Goal: Task Accomplishment & Management: Manage account settings

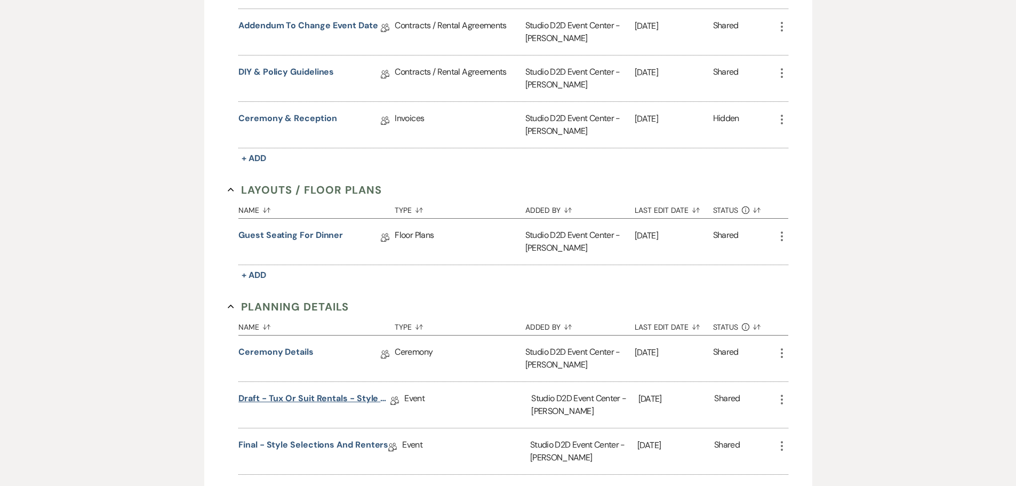
scroll to position [480, 0]
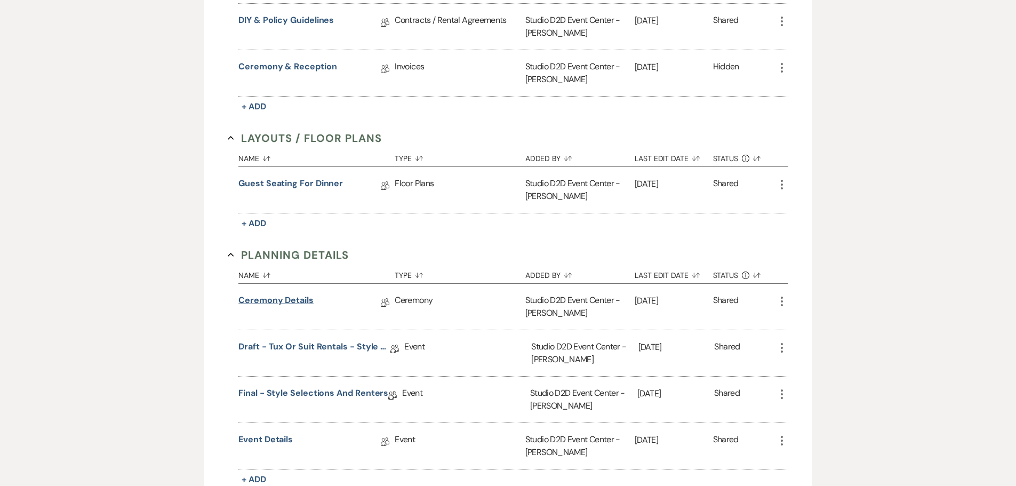
click at [287, 300] on link "Ceremony Details" at bounding box center [275, 302] width 75 height 17
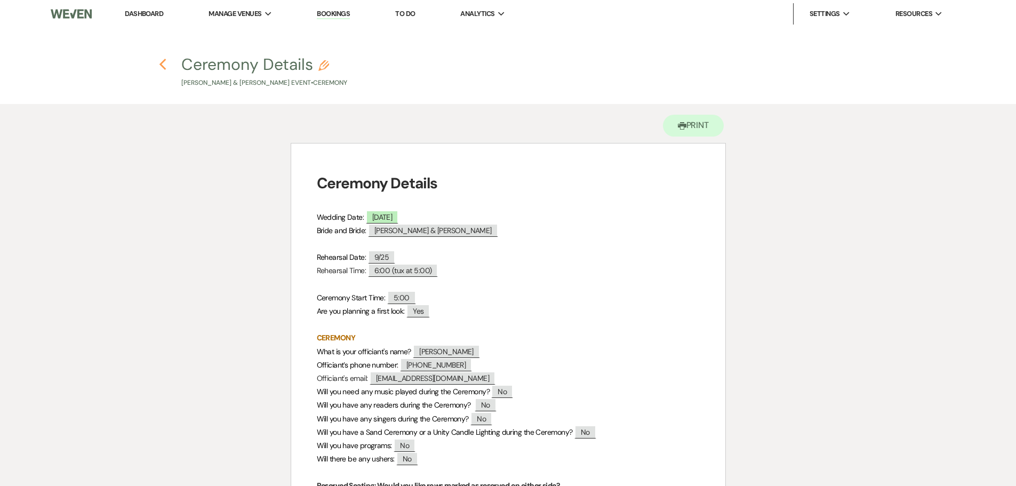
click at [164, 66] on icon "Previous" at bounding box center [163, 64] width 8 height 13
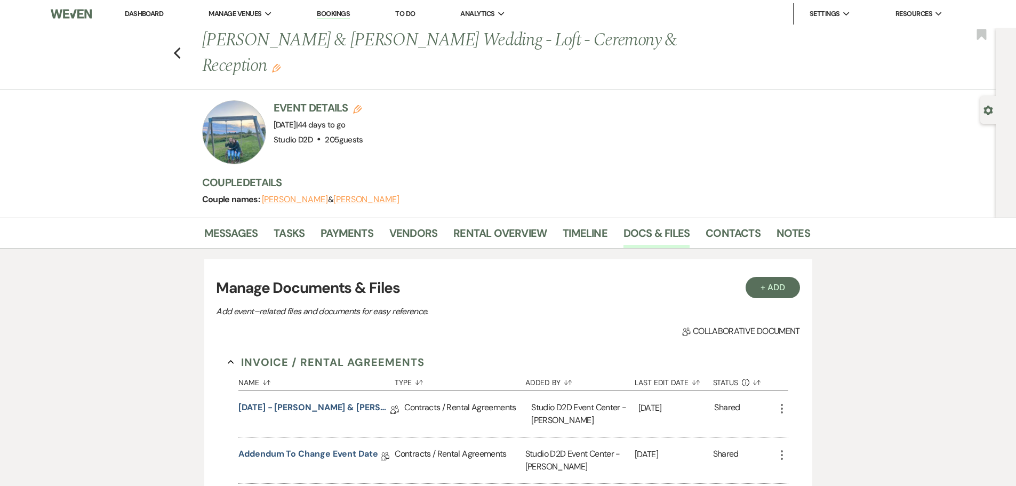
scroll to position [480, 0]
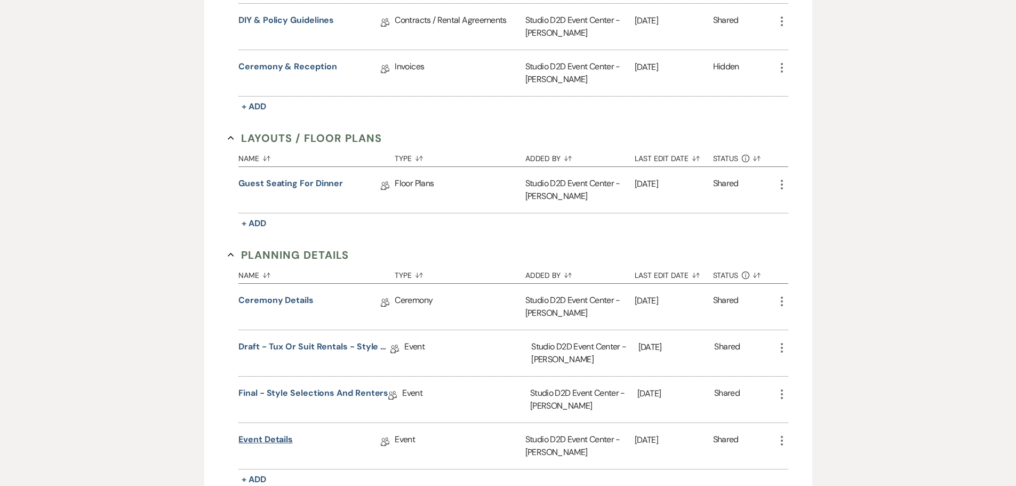
click at [286, 437] on link "Event Details" at bounding box center [265, 441] width 54 height 17
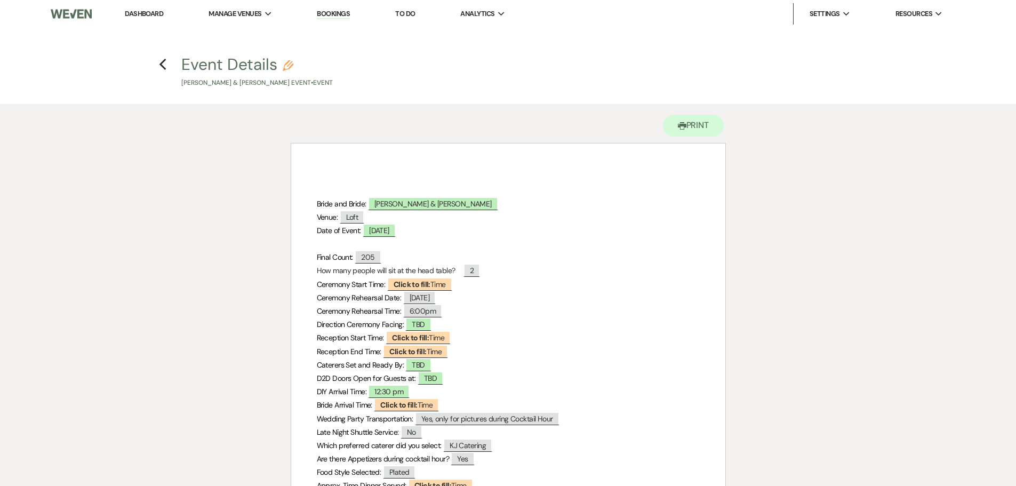
click at [332, 14] on link "Bookings" at bounding box center [333, 14] width 33 height 10
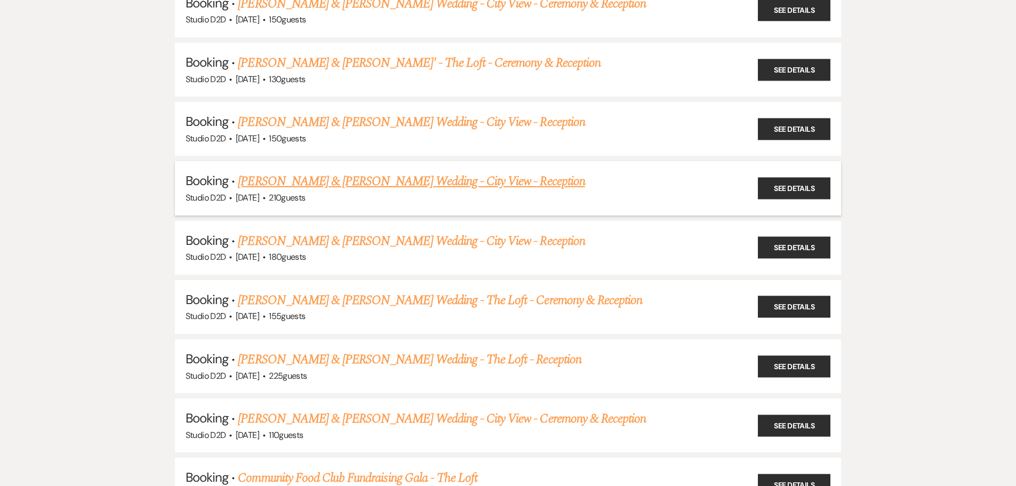
scroll to position [906, 0]
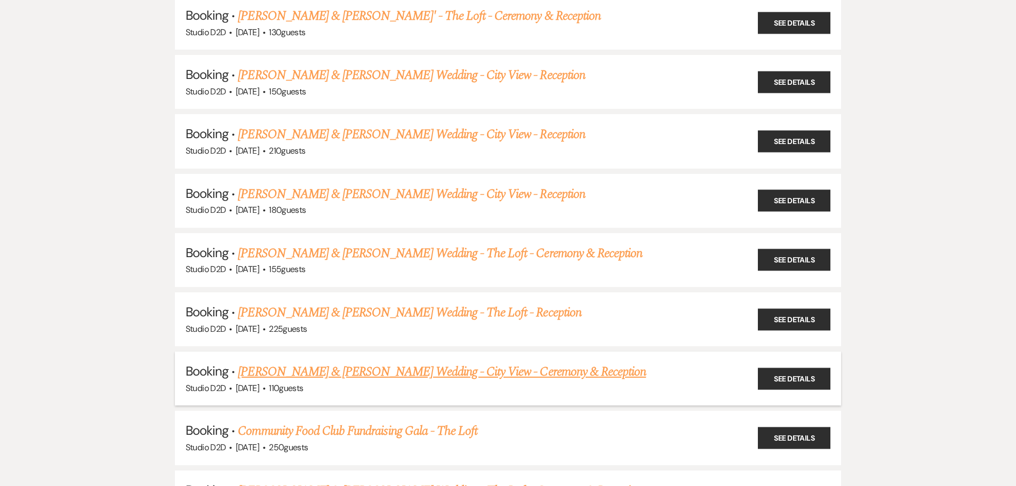
click at [372, 373] on link "[PERSON_NAME] & [PERSON_NAME] Wedding - City View - Ceremony & Reception" at bounding box center [442, 371] width 408 height 19
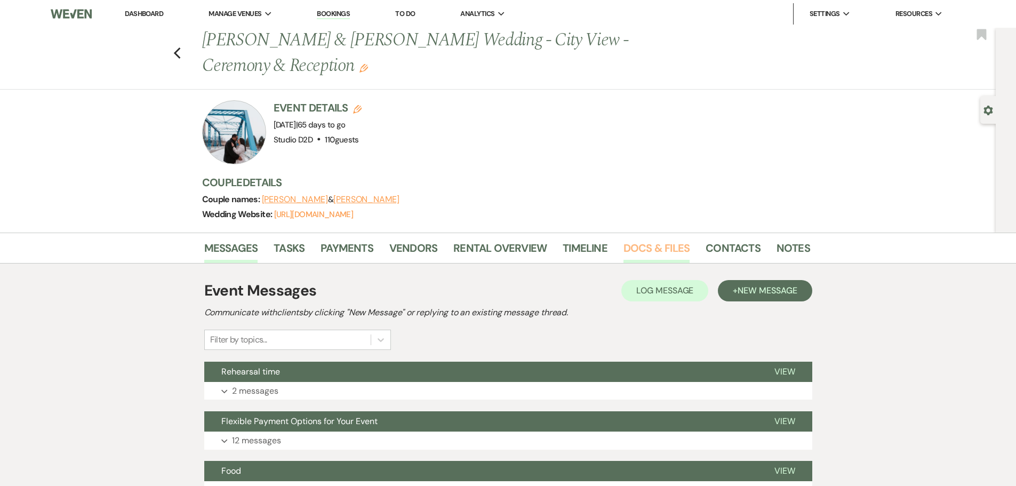
click at [645, 251] on link "Docs & Files" at bounding box center [656, 250] width 66 height 23
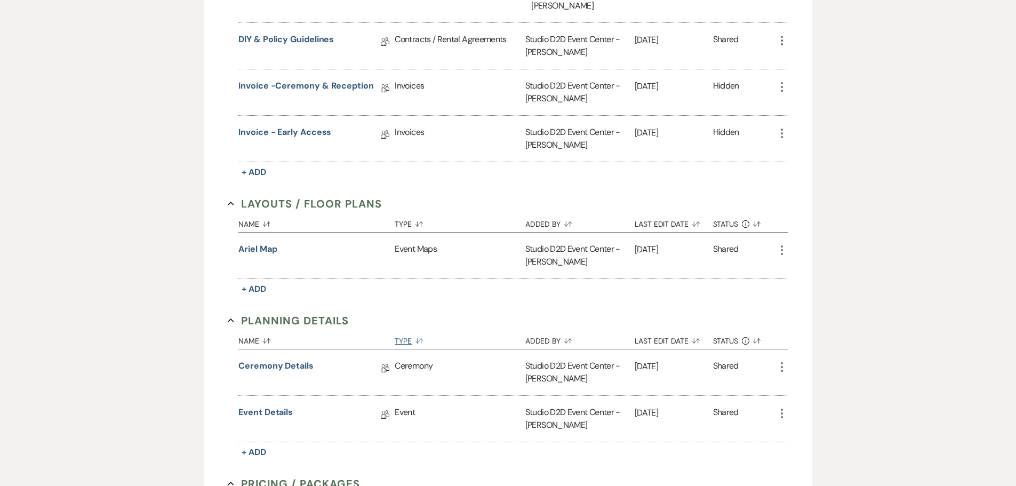
scroll to position [480, 0]
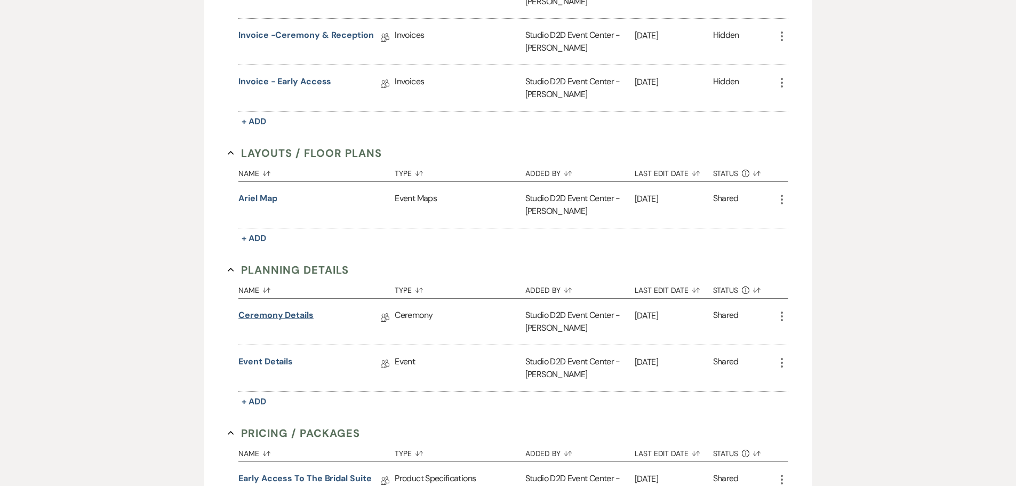
click at [301, 315] on link "Ceremony Details" at bounding box center [275, 317] width 75 height 17
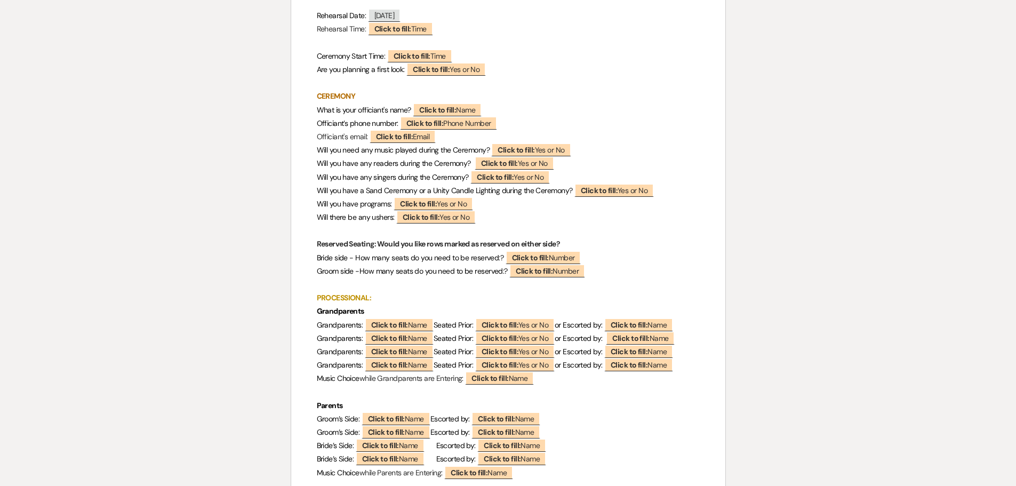
scroll to position [213, 0]
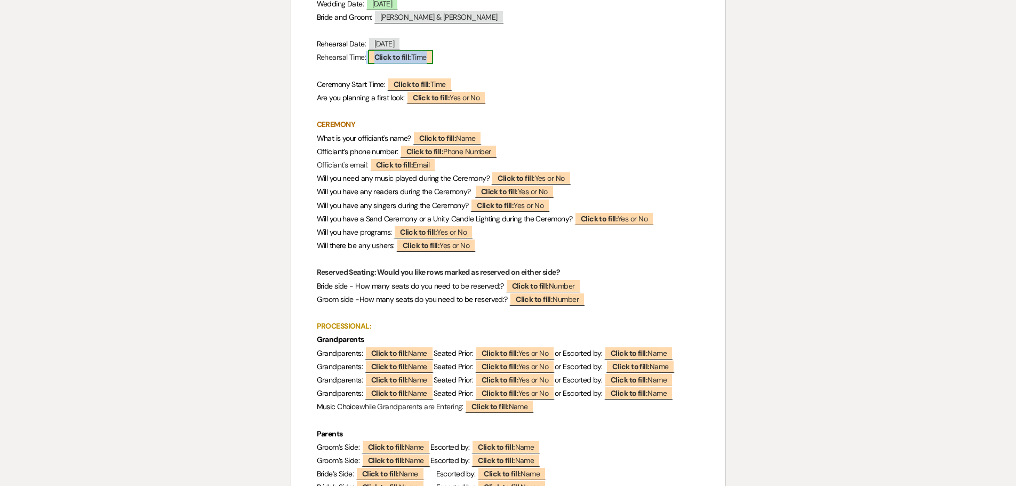
click at [381, 58] on b "Click to fill:" at bounding box center [392, 57] width 37 height 10
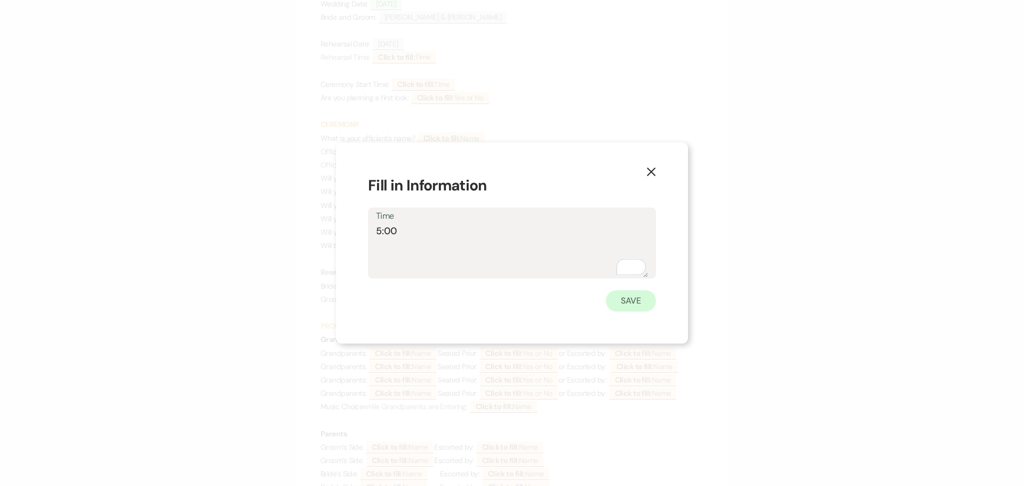
type textarea "5:00"
click at [619, 303] on button "Save" at bounding box center [631, 300] width 50 height 21
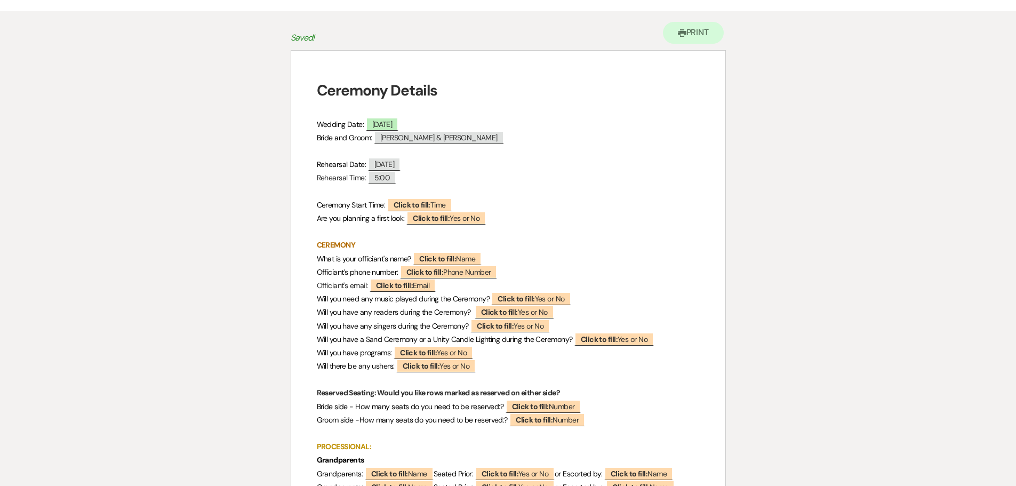
scroll to position [0, 0]
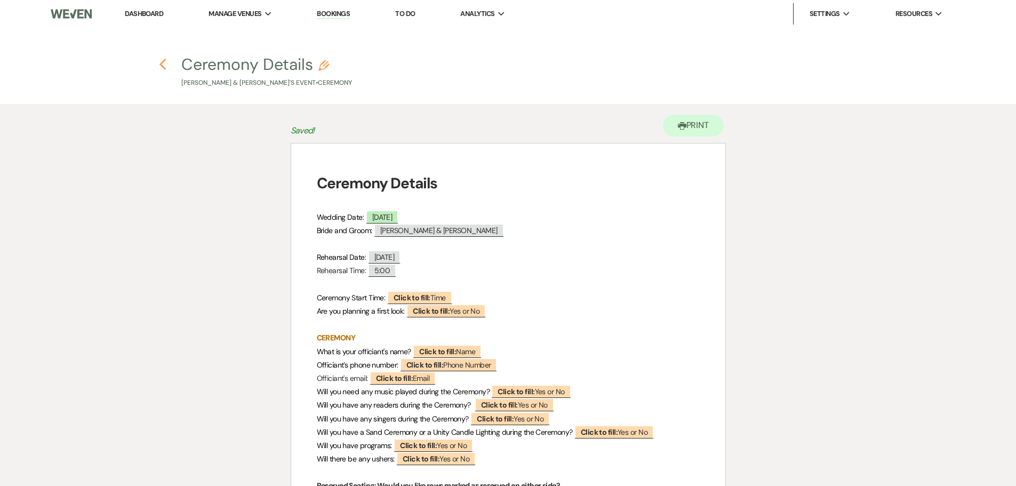
click at [162, 62] on use "button" at bounding box center [162, 65] width 7 height 12
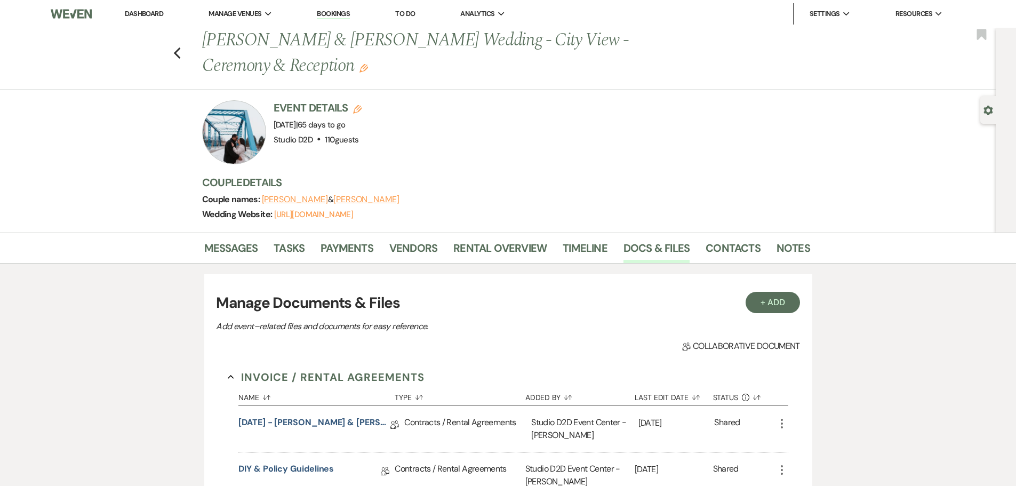
scroll to position [480, 0]
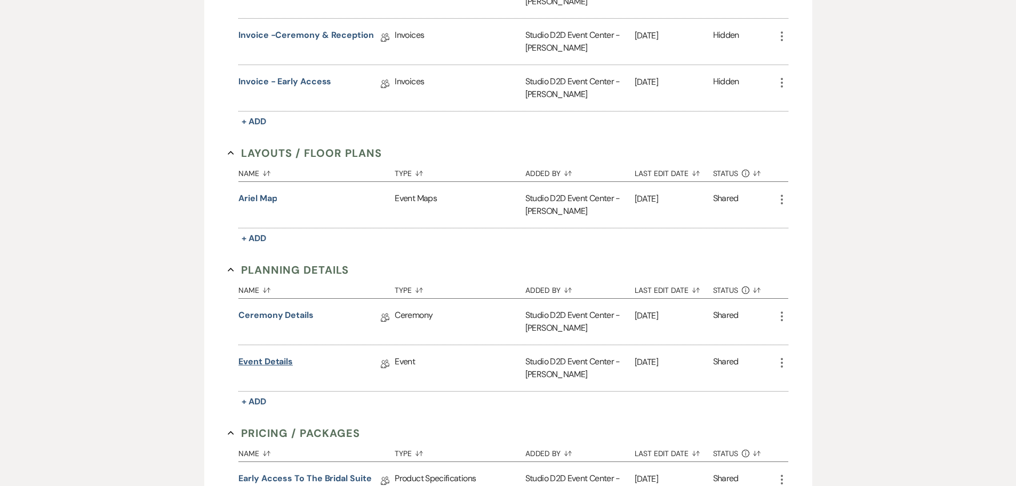
click at [262, 358] on link "Event Details" at bounding box center [265, 363] width 54 height 17
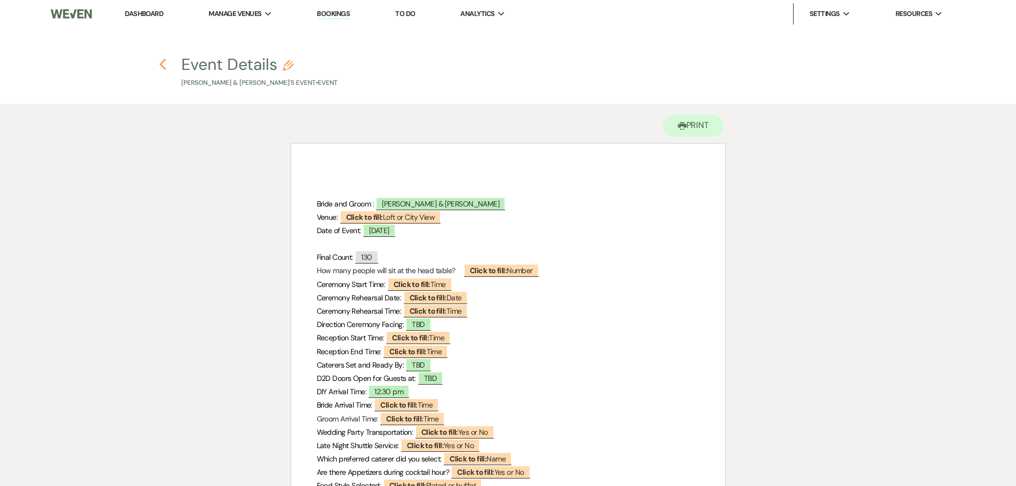
click at [162, 65] on use "button" at bounding box center [162, 65] width 7 height 12
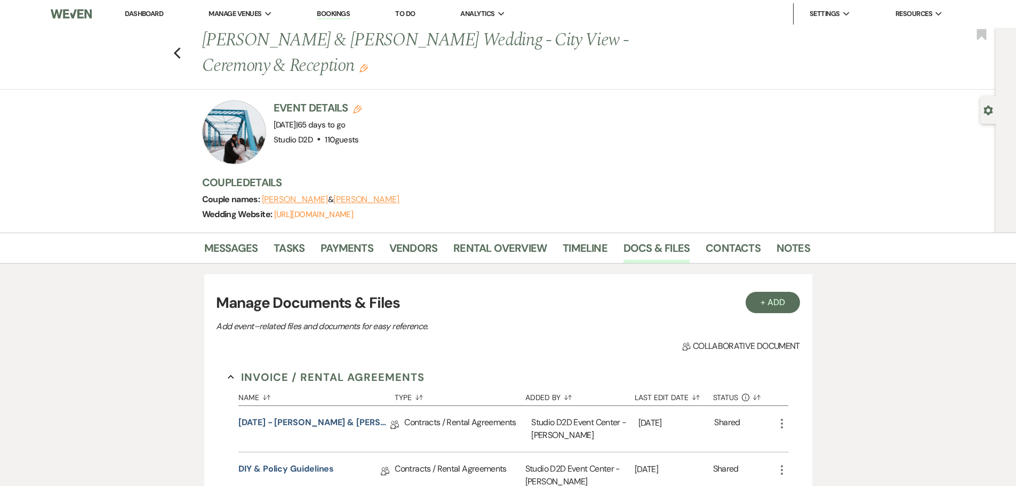
click at [341, 11] on link "Bookings" at bounding box center [333, 14] width 33 height 10
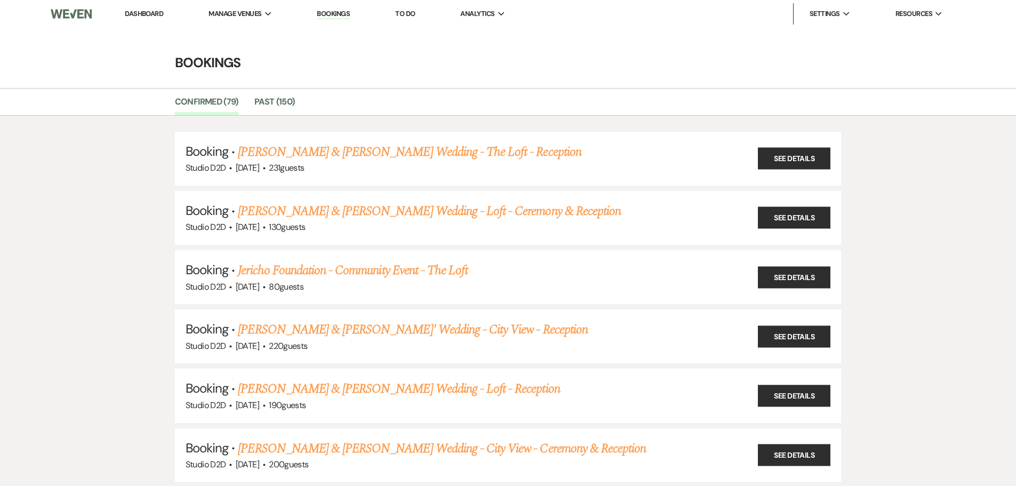
click at [154, 14] on link "Dashboard" at bounding box center [144, 13] width 38 height 9
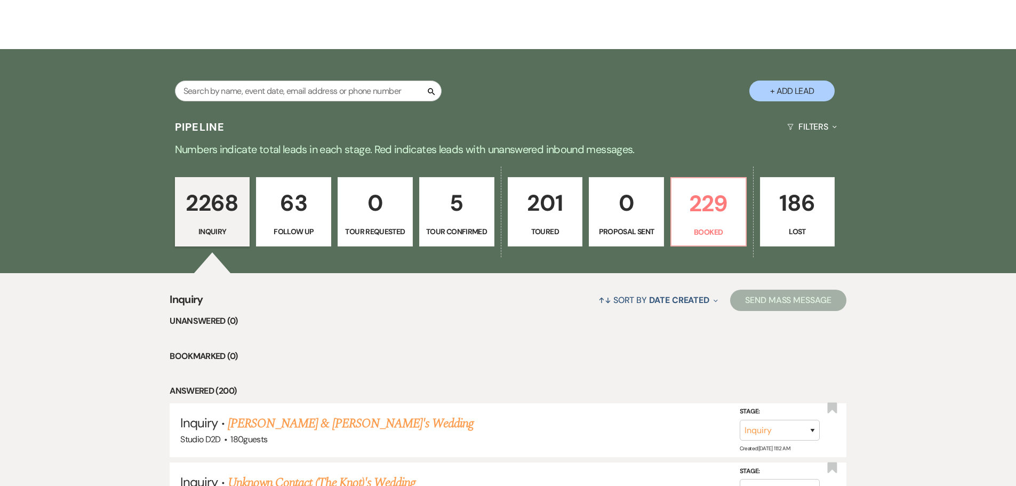
scroll to position [213, 0]
